Goal: Transaction & Acquisition: Purchase product/service

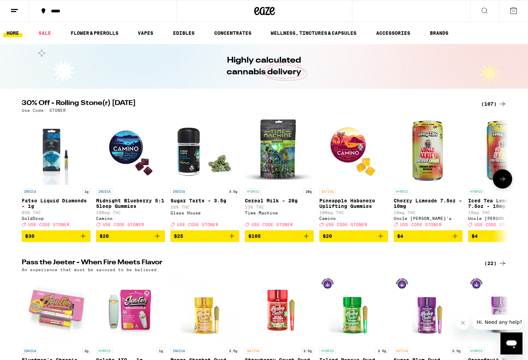
click at [362, 240] on span "$20" at bounding box center [354, 236] width 62 height 8
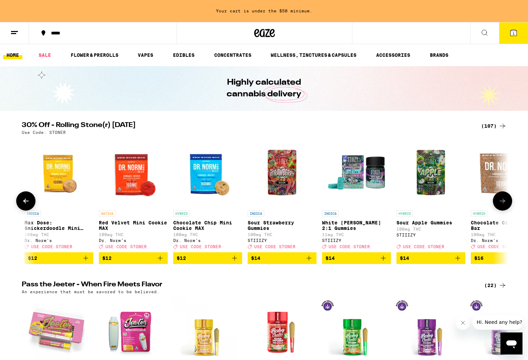
scroll to position [0, 944]
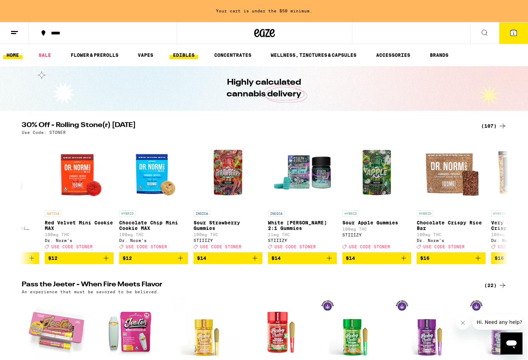
click at [192, 56] on link "EDIBLES" at bounding box center [183, 55] width 29 height 8
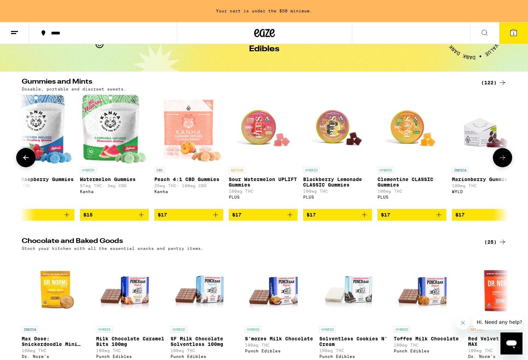
scroll to position [0, 2697]
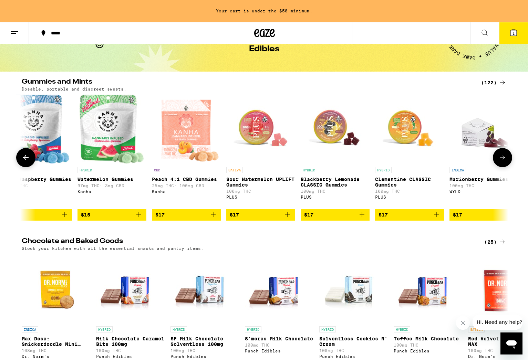
click at [288, 219] on icon "Add to bag" at bounding box center [287, 215] width 8 height 8
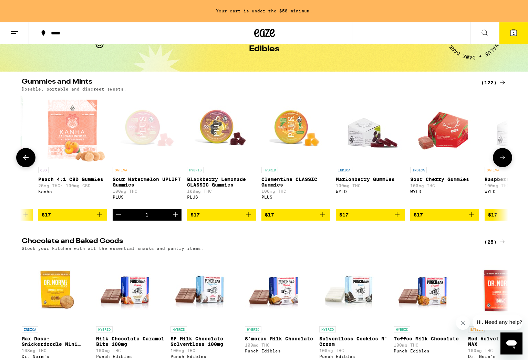
scroll to position [0, 2806]
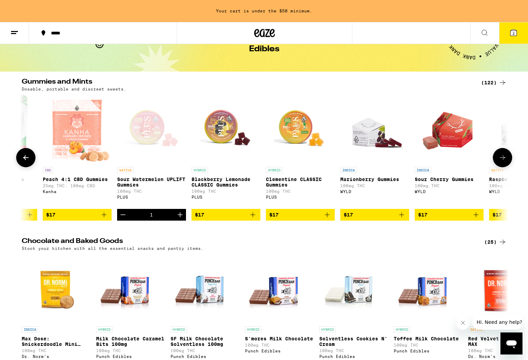
click at [149, 129] on div "Open page for Sour Watermelon UPLIFT Gummies from PLUS" at bounding box center [151, 129] width 69 height 69
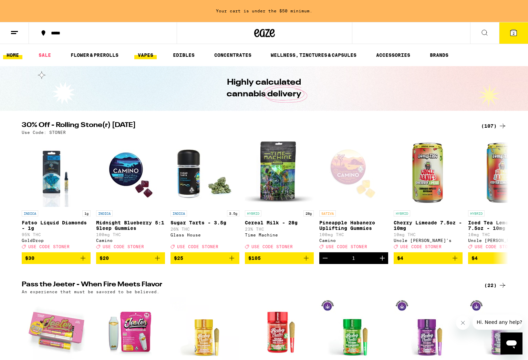
click at [151, 53] on link "VAPES" at bounding box center [145, 55] width 22 height 8
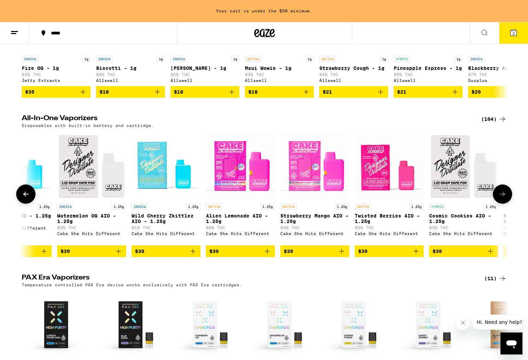
scroll to position [0, 1750]
click at [382, 186] on img "Open page for Twisted Berries AIO - 1.25g from Cake She Hits Different" at bounding box center [388, 165] width 69 height 69
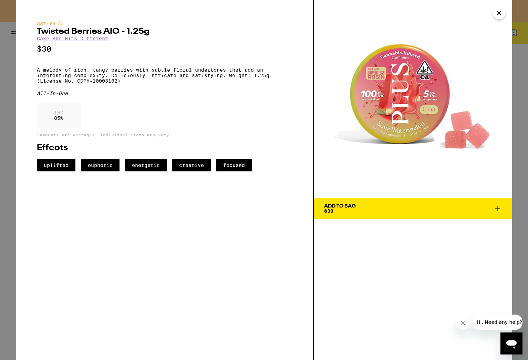
click at [390, 204] on button "Add To Bag $30" at bounding box center [413, 208] width 198 height 21
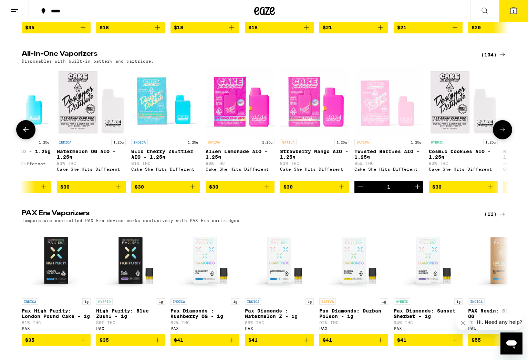
scroll to position [202, 0]
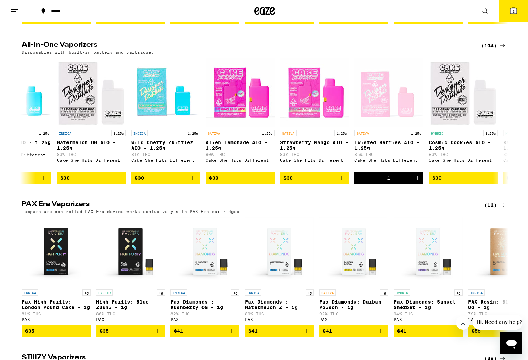
click at [517, 10] on icon at bounding box center [513, 11] width 6 height 6
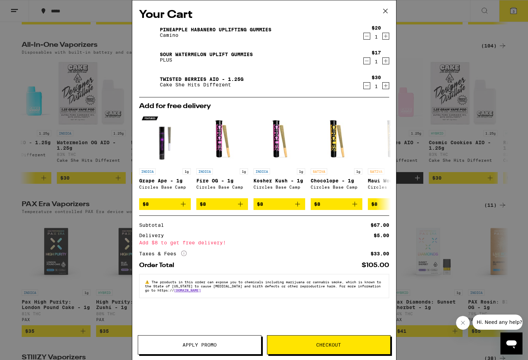
click at [179, 80] on link "Twisted Berries AIO - 1.25g" at bounding box center [202, 79] width 84 height 6
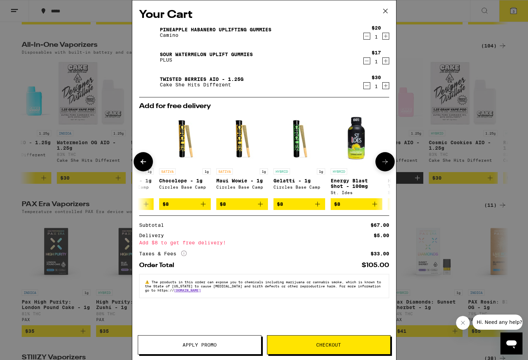
scroll to position [0, 152]
click at [241, 135] on img "Open page for Maui Wowie - 1g from Circles Base Camp" at bounding box center [242, 139] width 52 height 52
click at [369, 86] on icon "Decrement" at bounding box center [367, 86] width 6 height 8
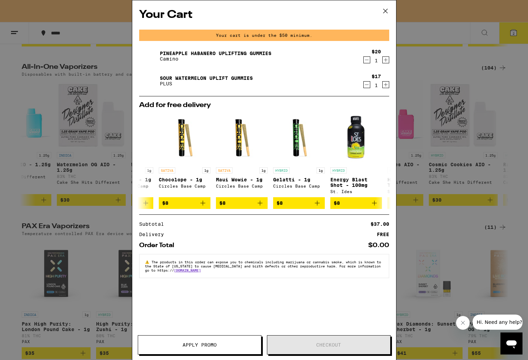
click at [193, 344] on span "Apply Promo" at bounding box center [200, 345] width 34 height 5
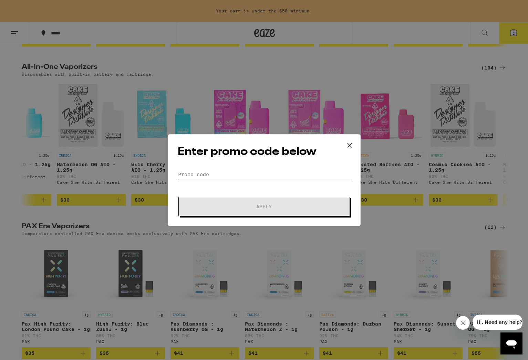
click at [217, 174] on input "Promo Code" at bounding box center [264, 174] width 173 height 10
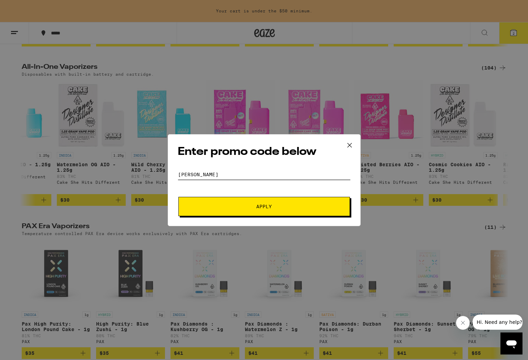
type input "[PERSON_NAME]"
click at [237, 204] on button "Apply" at bounding box center [264, 206] width 172 height 19
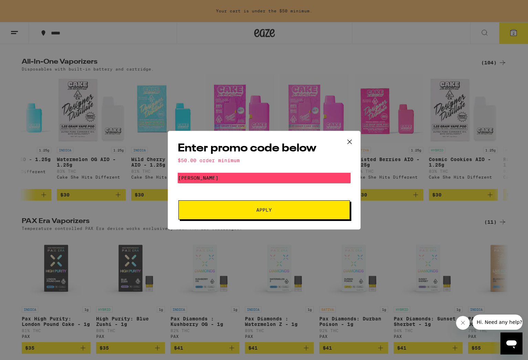
click at [351, 136] on button at bounding box center [349, 142] width 21 height 22
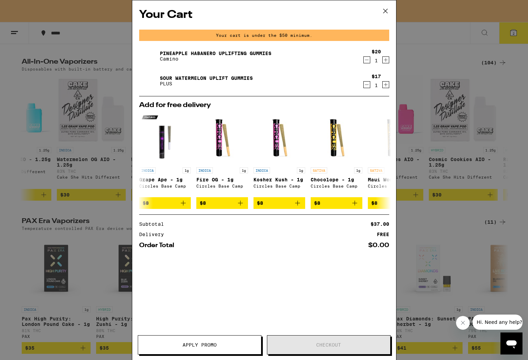
scroll to position [202, 0]
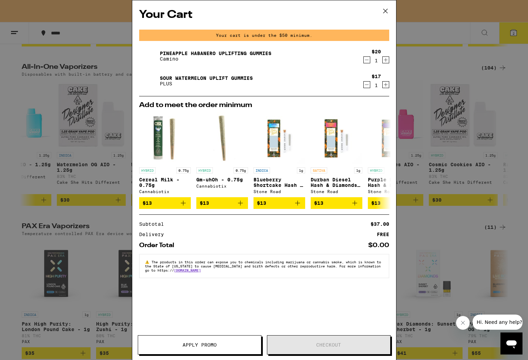
drag, startPoint x: 385, startPoint y: 8, endPoint x: 381, endPoint y: 15, distance: 8.3
click at [385, 8] on icon at bounding box center [385, 11] width 10 height 10
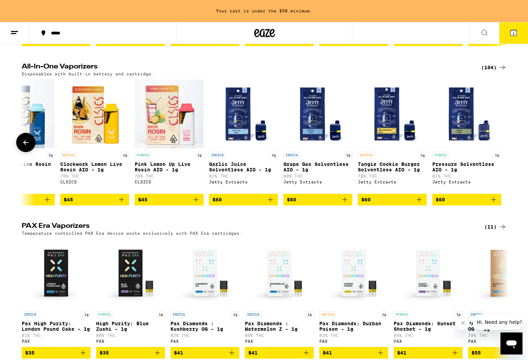
scroll to position [202, 0]
click at [491, 69] on div "(104)" at bounding box center [493, 67] width 25 height 8
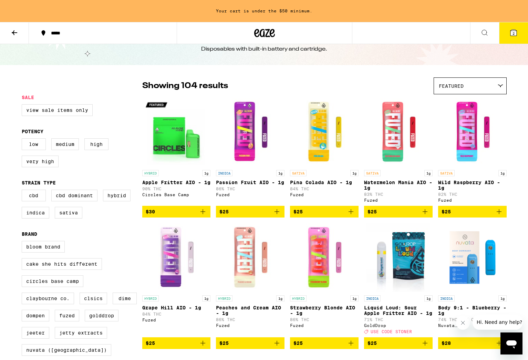
scroll to position [27, 0]
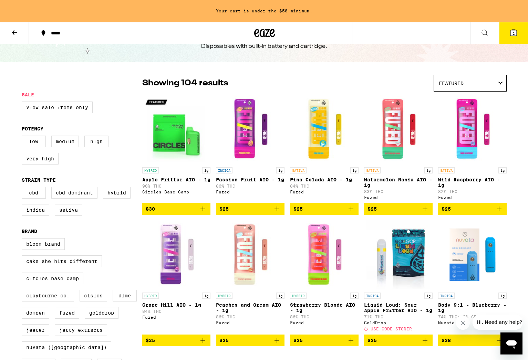
click at [463, 126] on img "Open page for Wild Raspberry AIO - 1g from Fuzed" at bounding box center [472, 129] width 69 height 69
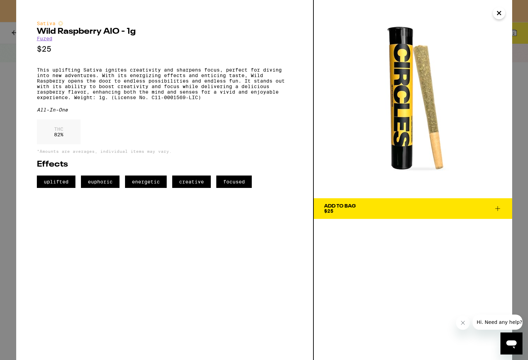
click at [334, 207] on div "Add To Bag" at bounding box center [340, 206] width 32 height 5
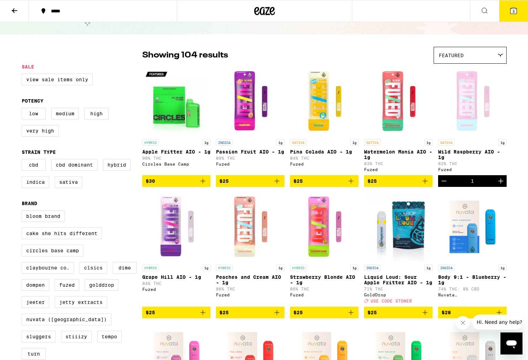
scroll to position [32, 1]
click at [463, 112] on div "Open page for Wild Raspberry AIO - 1g from Fuzed" at bounding box center [472, 101] width 69 height 69
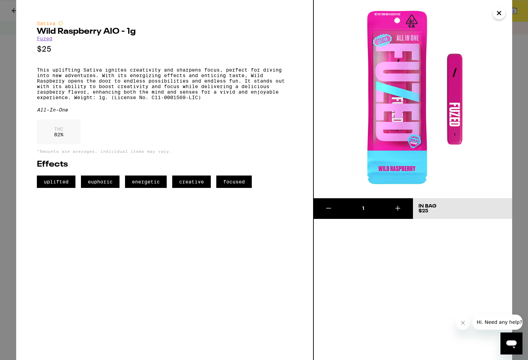
scroll to position [27, 0]
click at [499, 10] on icon "Close" at bounding box center [499, 13] width 8 height 10
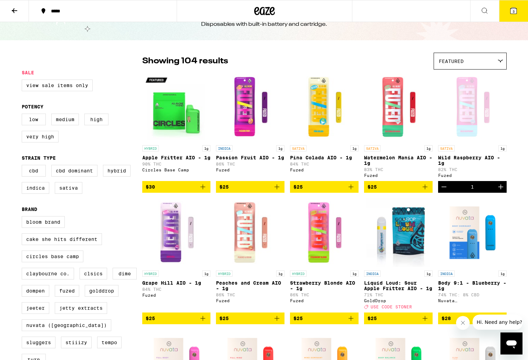
click at [514, 10] on span "3" at bounding box center [513, 11] width 2 height 4
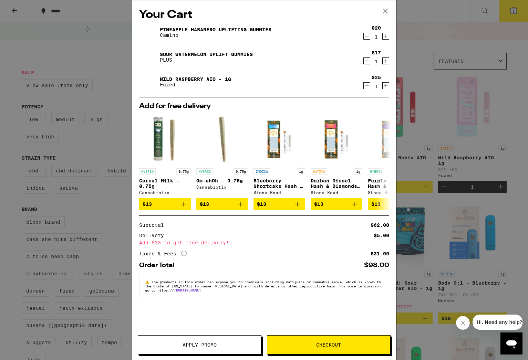
click at [232, 343] on span "Apply Promo" at bounding box center [199, 345] width 123 height 5
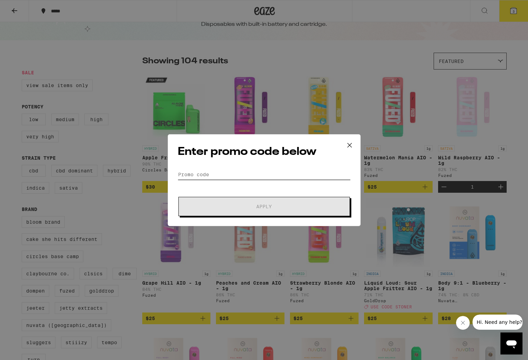
click at [251, 173] on input "Promo Code" at bounding box center [264, 174] width 173 height 10
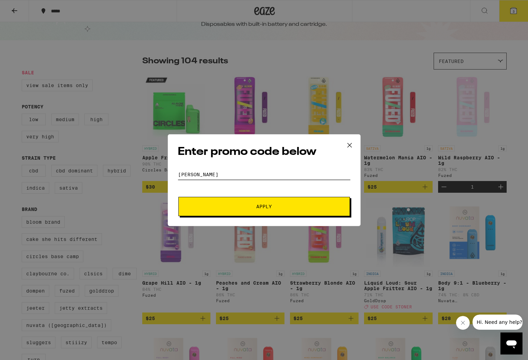
type input "[PERSON_NAME]"
click at [269, 205] on span "Apply" at bounding box center [263, 206] width 15 height 5
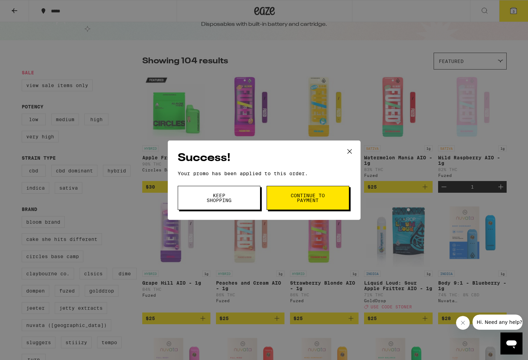
click at [316, 196] on span "Continue to payment" at bounding box center [307, 198] width 35 height 10
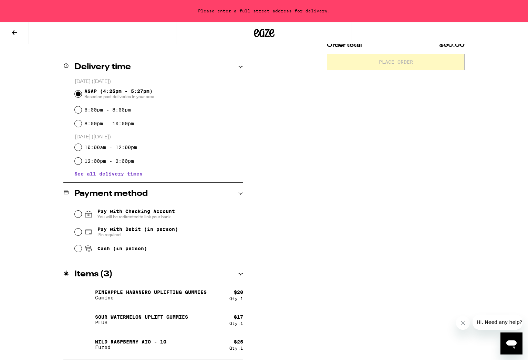
scroll to position [158, 0]
click at [81, 252] on div "Cash (in person)" at bounding box center [159, 248] width 168 height 15
click at [77, 248] on input "Cash (in person)" at bounding box center [78, 248] width 7 height 7
radio input "true"
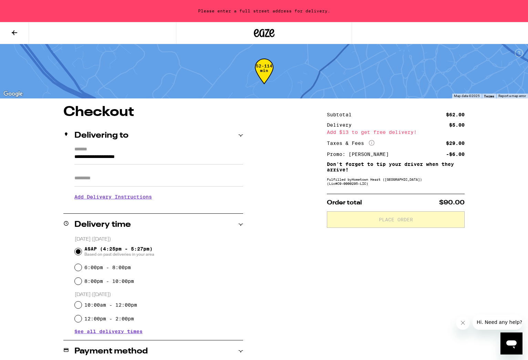
scroll to position [0, 0]
click at [160, 163] on input "**********" at bounding box center [158, 159] width 169 height 12
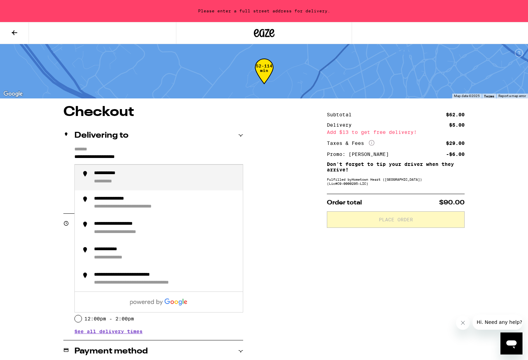
click at [176, 154] on input "**********" at bounding box center [158, 159] width 169 height 12
click at [272, 177] on div "**********" at bounding box center [264, 311] width 496 height 413
drag, startPoint x: 159, startPoint y: 156, endPoint x: 77, endPoint y: 153, distance: 82.7
click at [77, 153] on form "**********" at bounding box center [158, 156] width 169 height 18
click at [151, 176] on div "**********" at bounding box center [165, 177] width 143 height 14
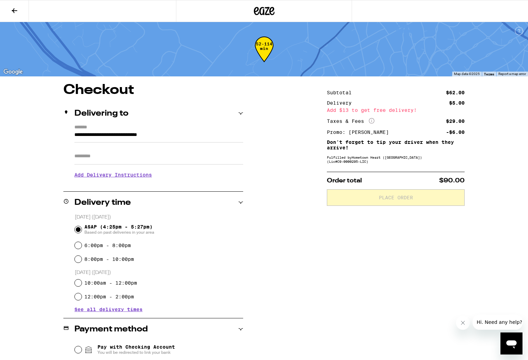
type input "**********"
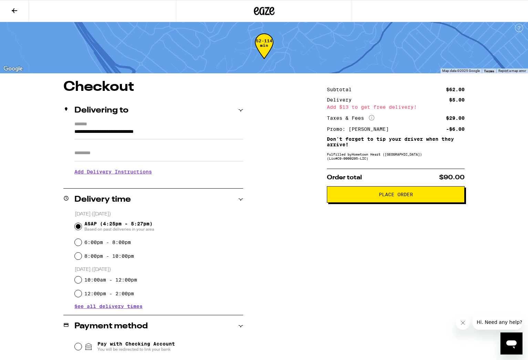
scroll to position [3, 0]
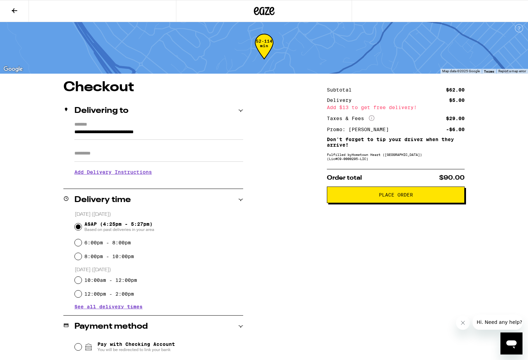
click at [377, 197] on span "Place Order" at bounding box center [396, 195] width 126 height 5
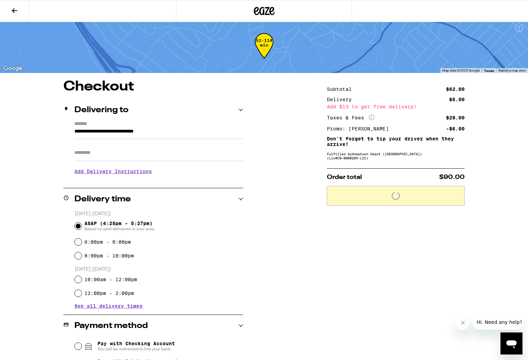
scroll to position [3, 0]
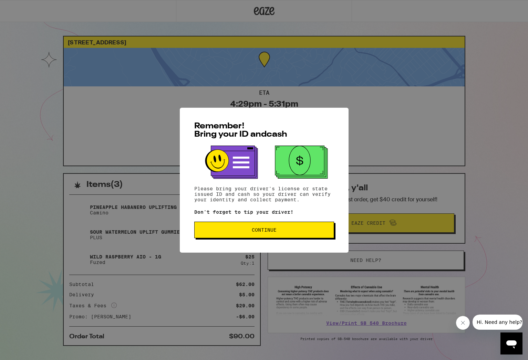
click at [246, 226] on button "Continue" at bounding box center [264, 230] width 140 height 17
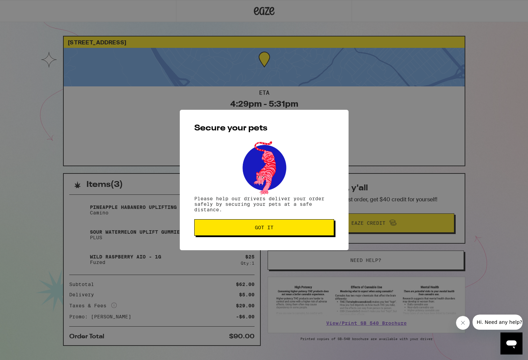
click at [249, 227] on span "Got it" at bounding box center [264, 227] width 128 height 5
